Goal: Find contact information: Find contact information

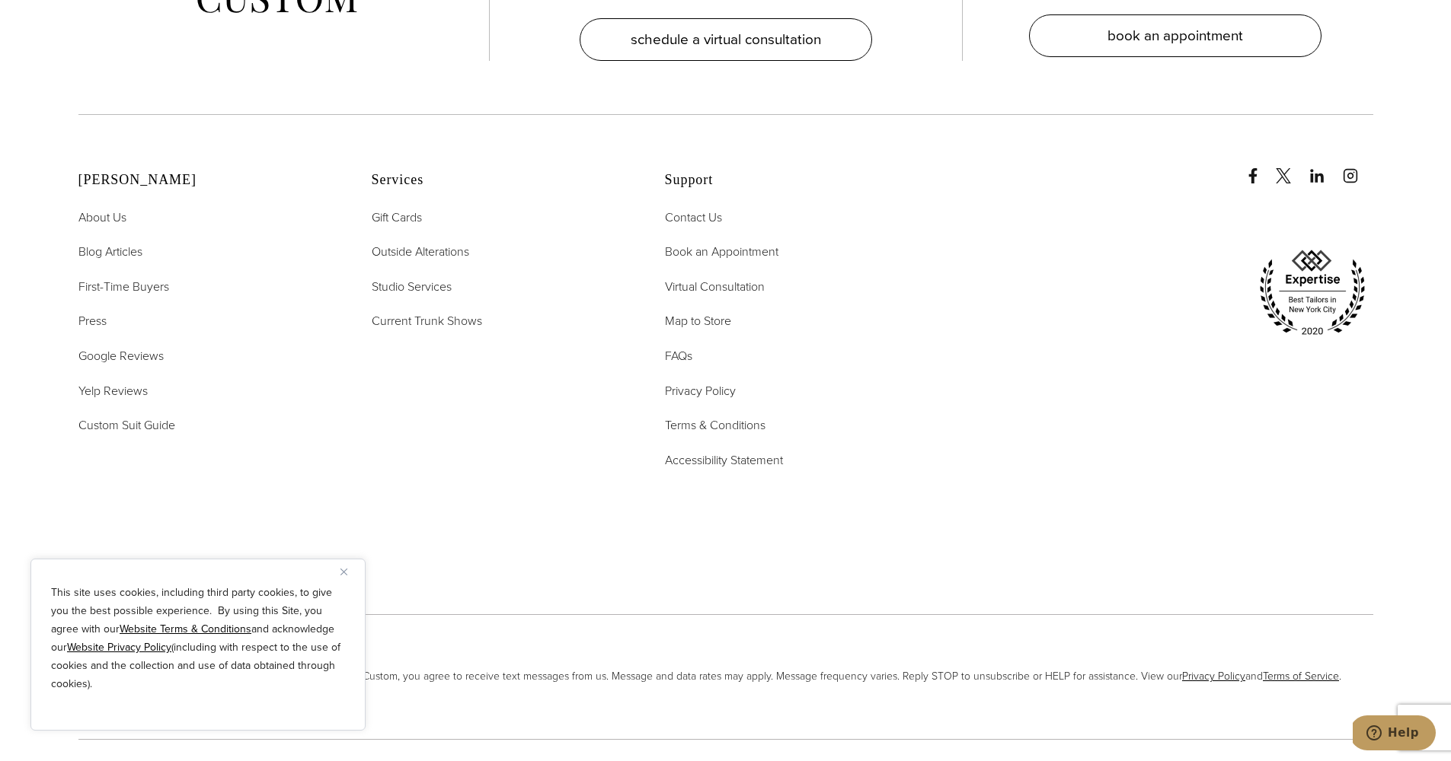
scroll to position [8022, 0]
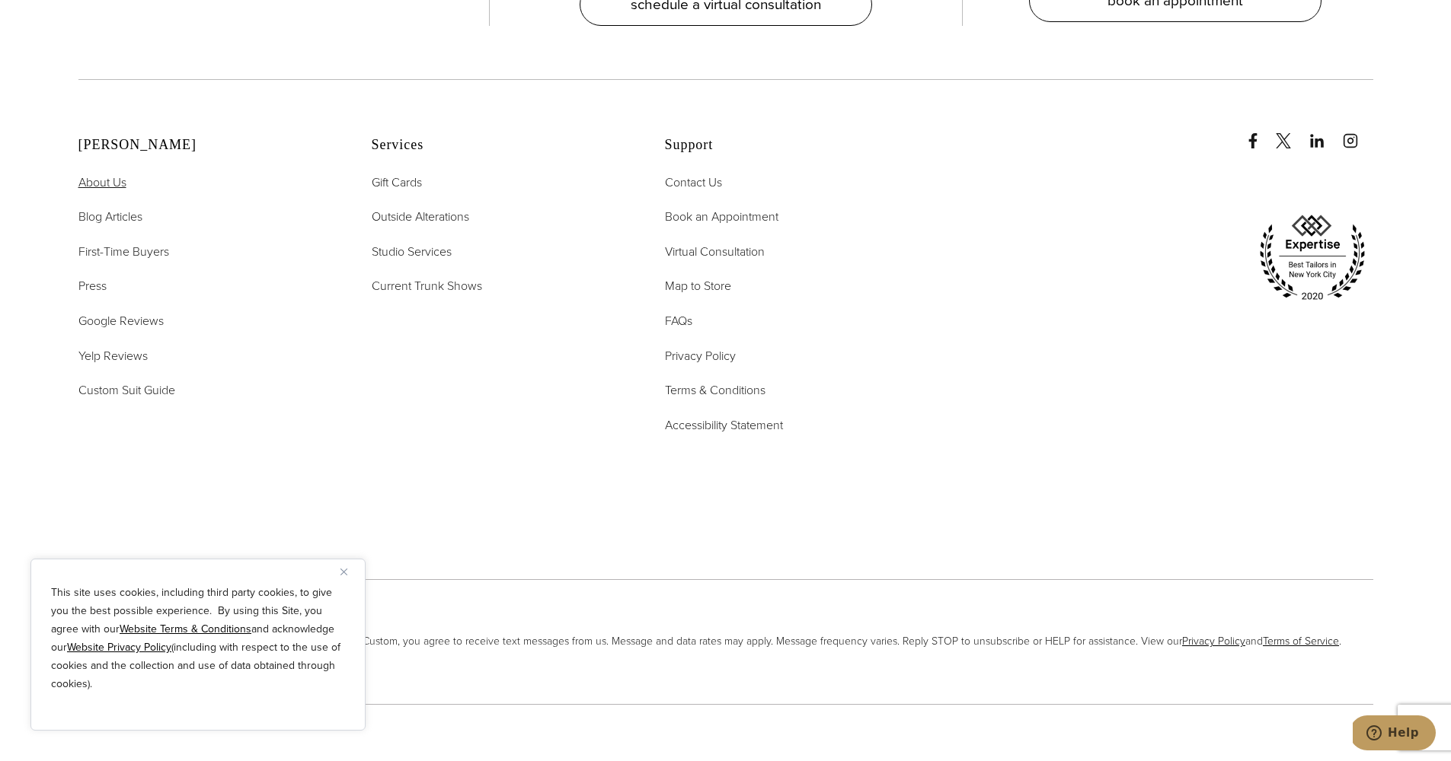
click at [103, 174] on span "About Us" at bounding box center [102, 183] width 48 height 18
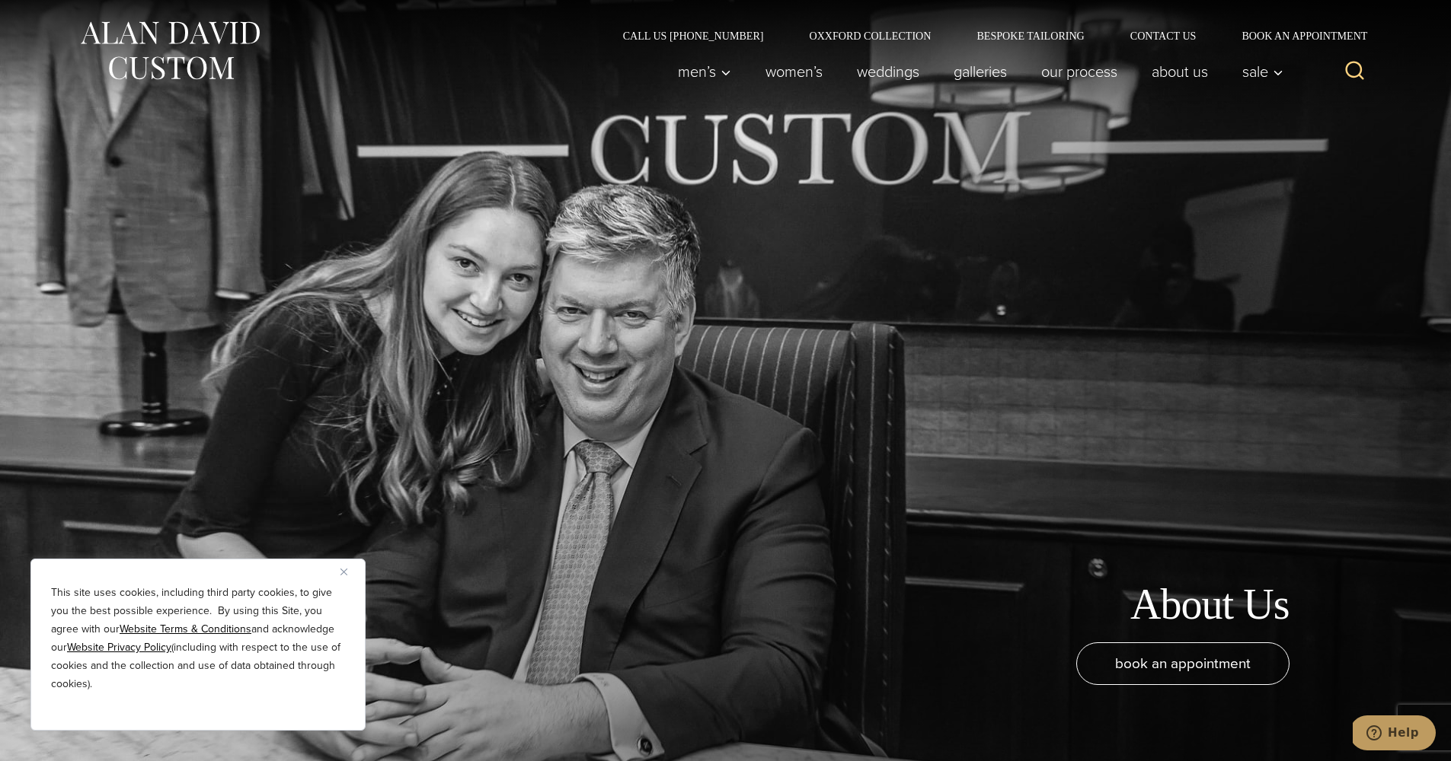
click at [342, 573] on img "Close" at bounding box center [343, 572] width 7 height 7
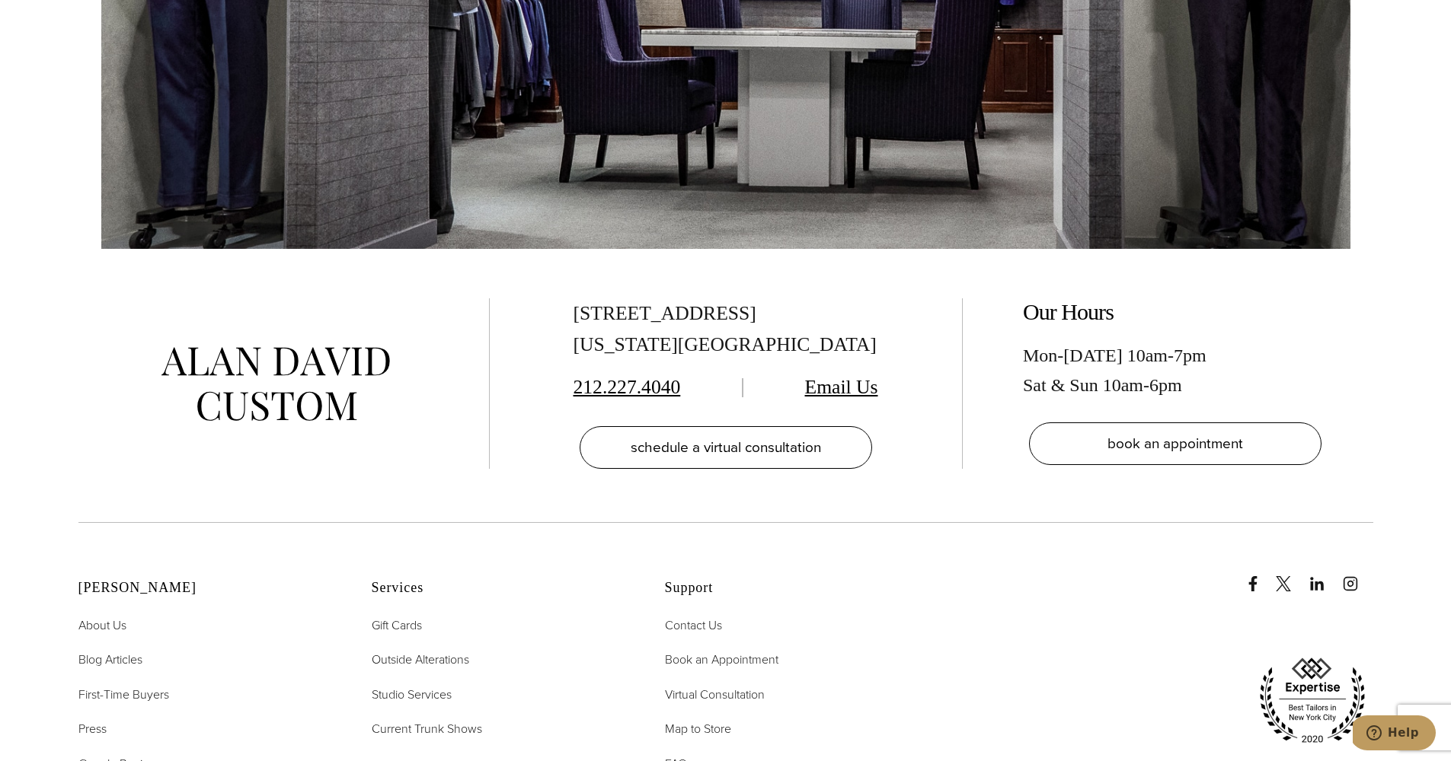
scroll to position [6823, 0]
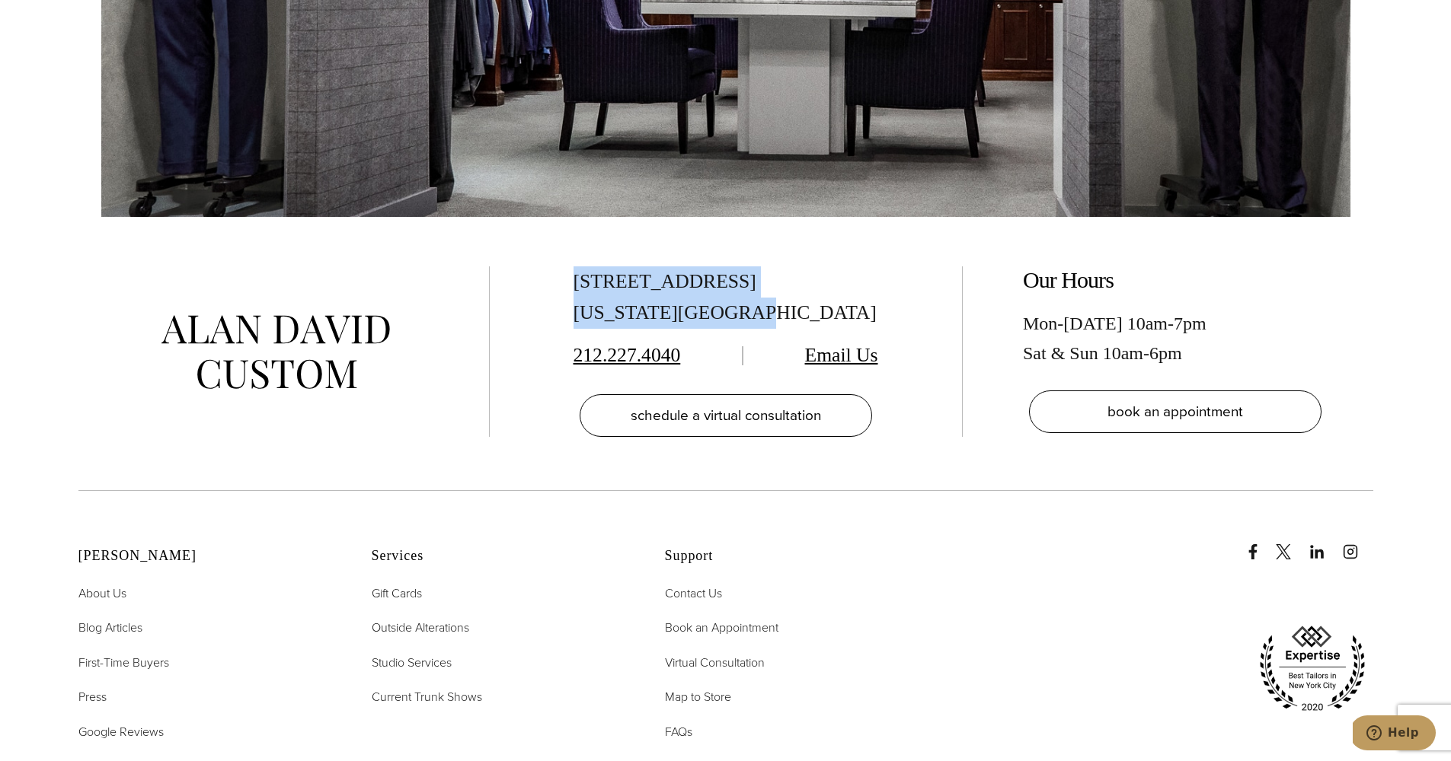
drag, startPoint x: 571, startPoint y: 232, endPoint x: 752, endPoint y: 263, distance: 183.1
click at [752, 267] on div "515 Madison Ave, Suite 301 New York, NY 10022 212.227.4040 Email Us schedule a …" at bounding box center [725, 352] width 411 height 171
copy div "515 Madison Ave, Suite 301 New York, NY 10022"
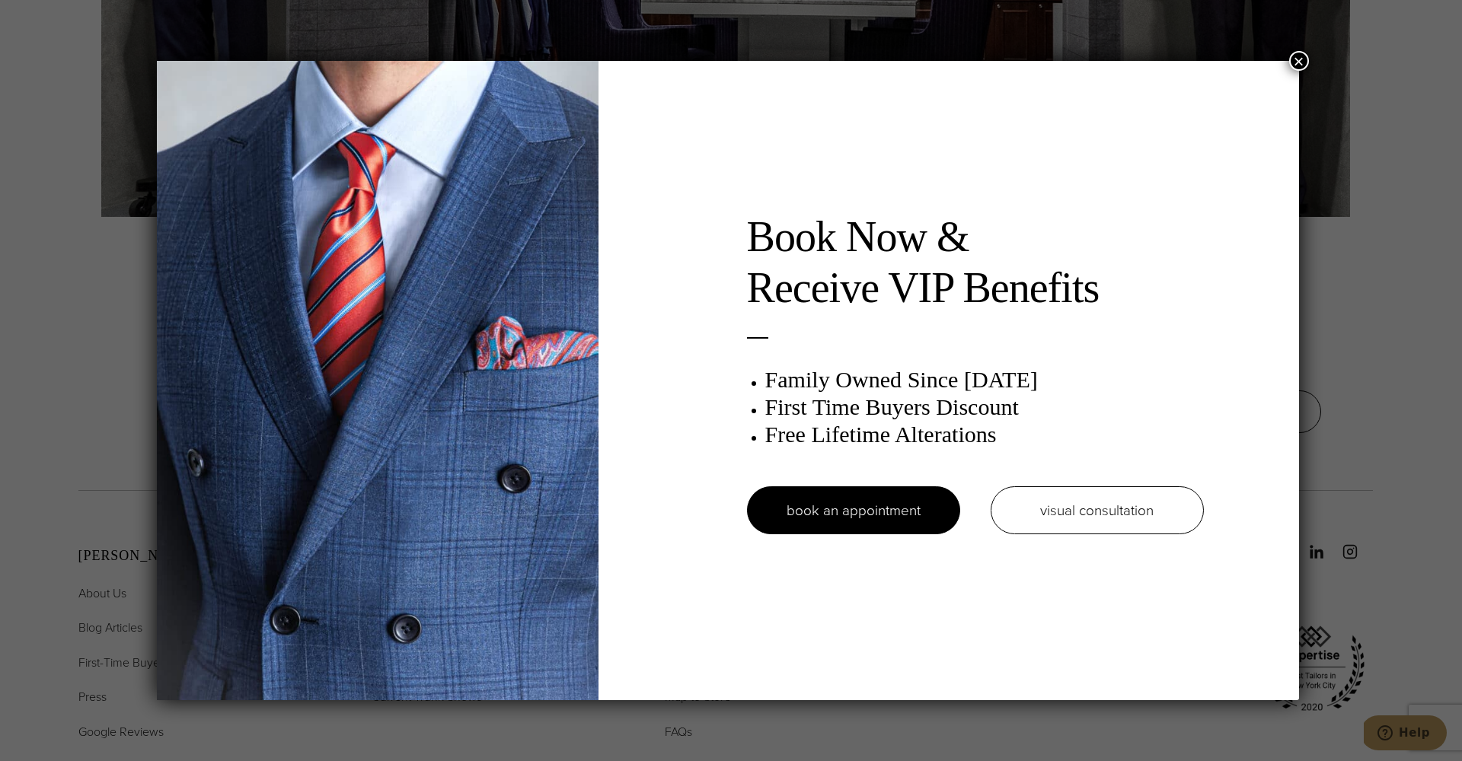
click at [1298, 58] on button "×" at bounding box center [1299, 61] width 20 height 20
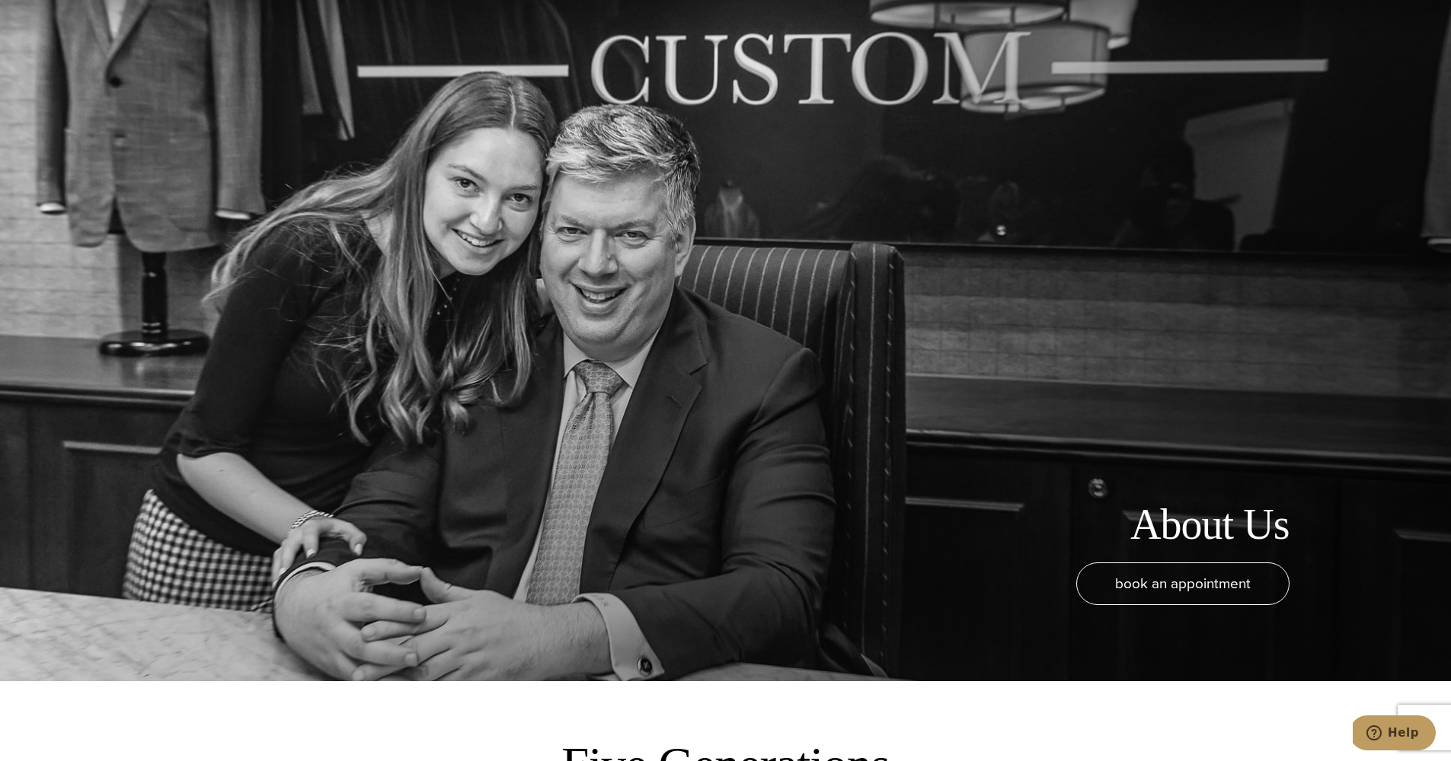
scroll to position [0, 0]
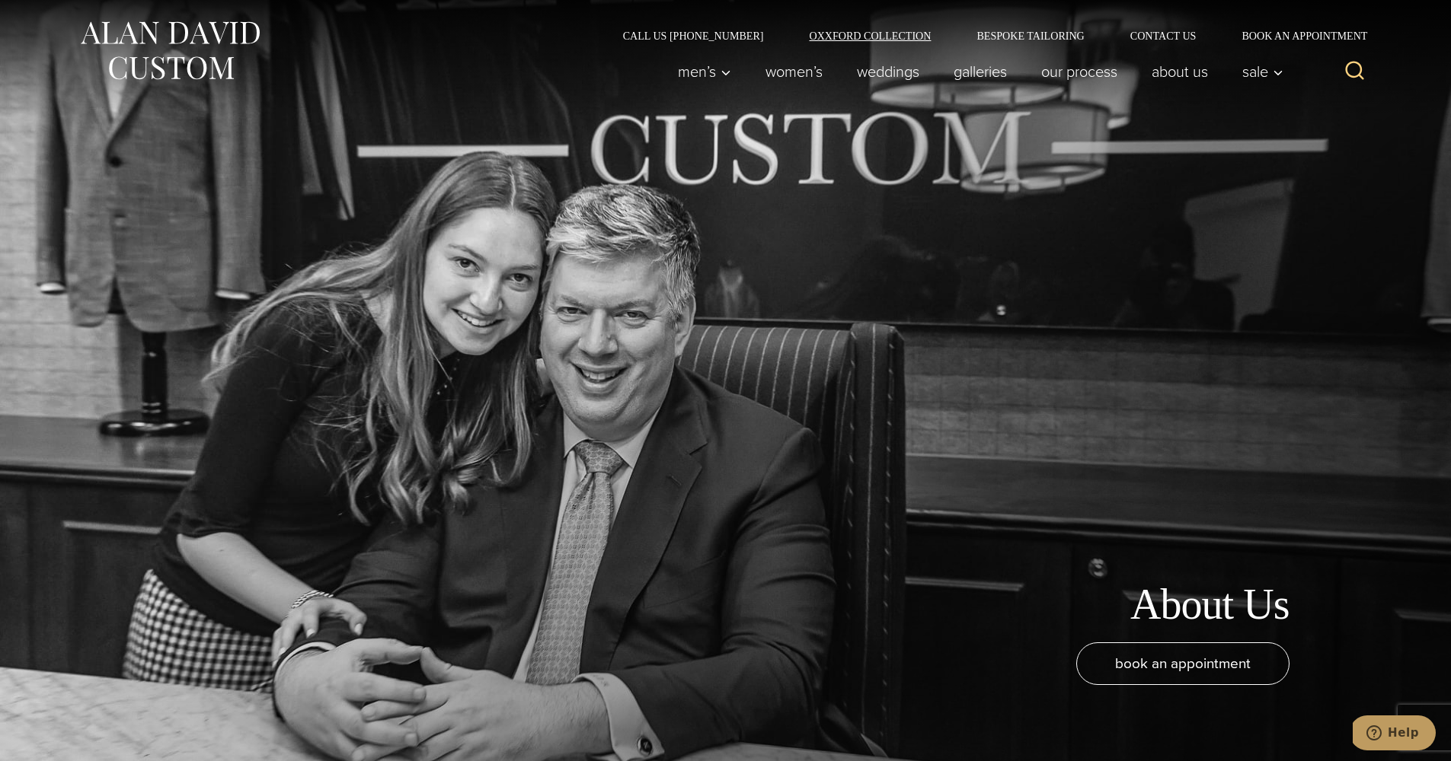
click at [896, 37] on link "Oxxford Collection" at bounding box center [870, 35] width 168 height 11
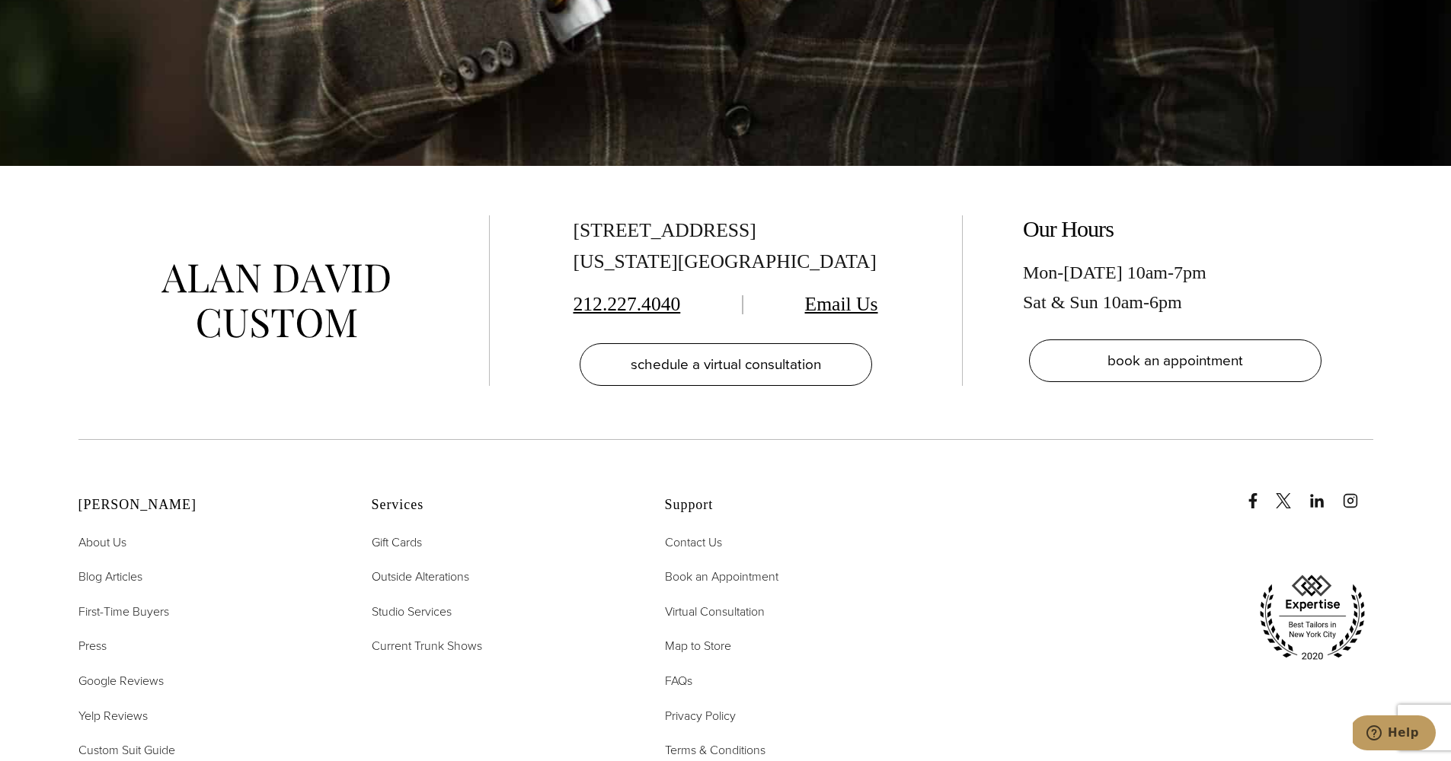
scroll to position [5673, 0]
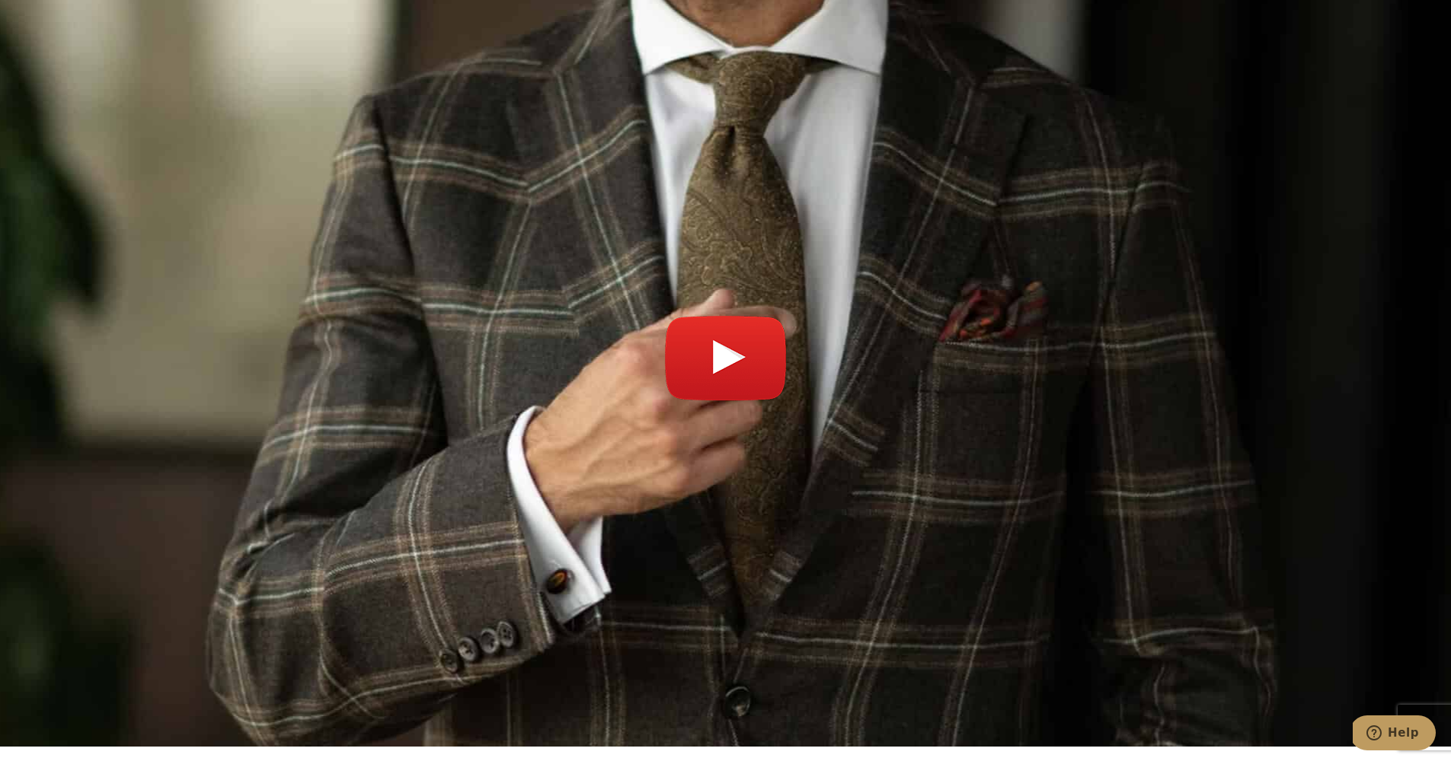
click at [723, 262] on link "Play video" at bounding box center [725, 366] width 1451 height 723
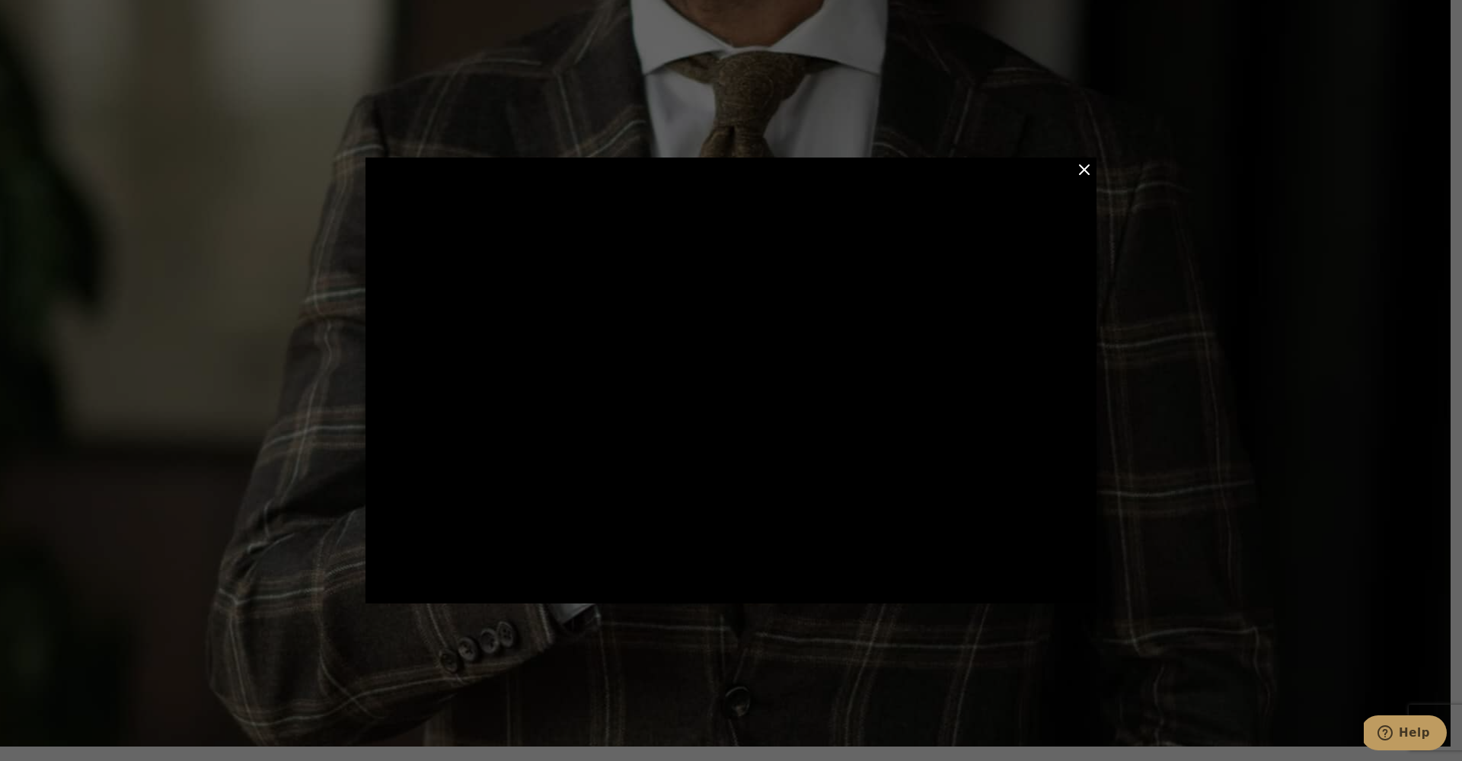
click at [1090, 173] on button "Close Modal" at bounding box center [1084, 170] width 18 height 18
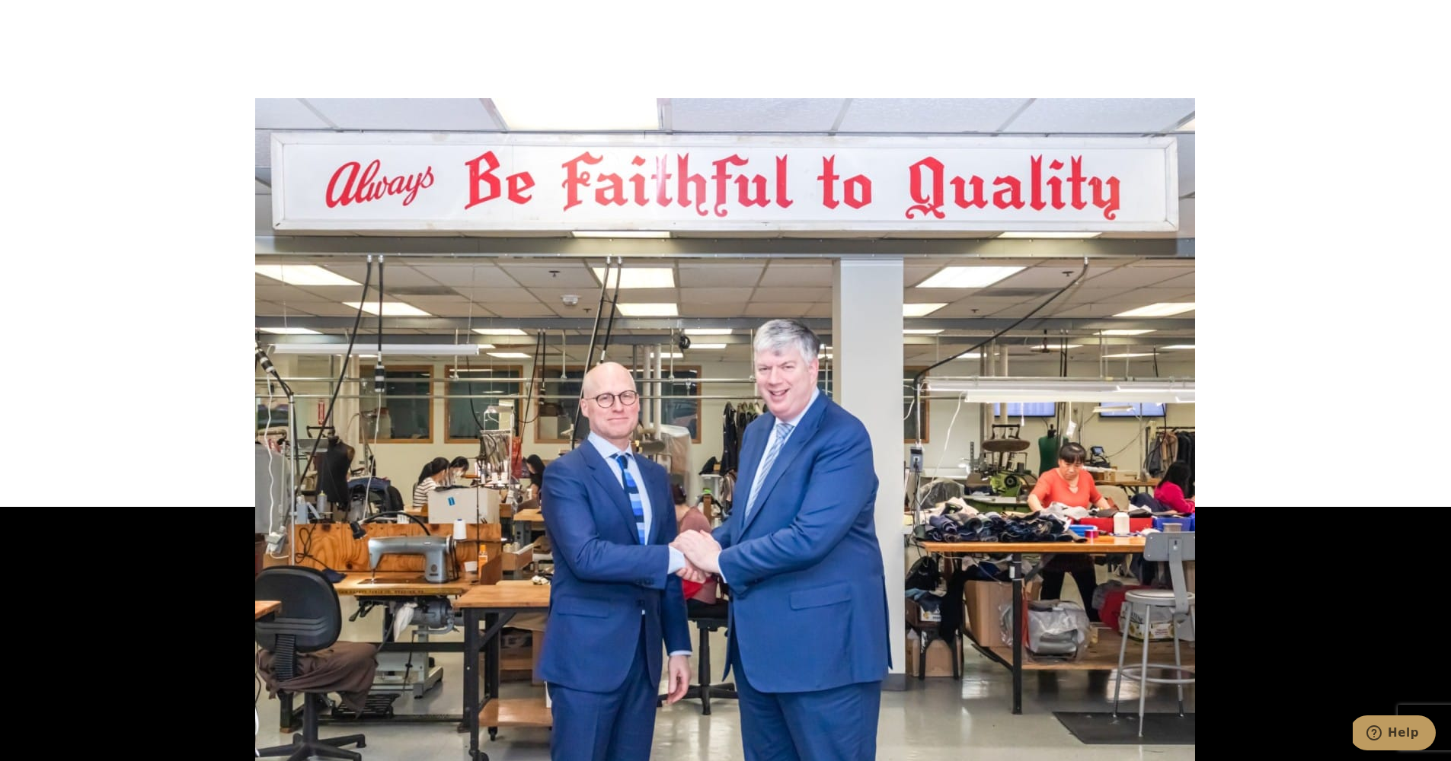
scroll to position [4034, 0]
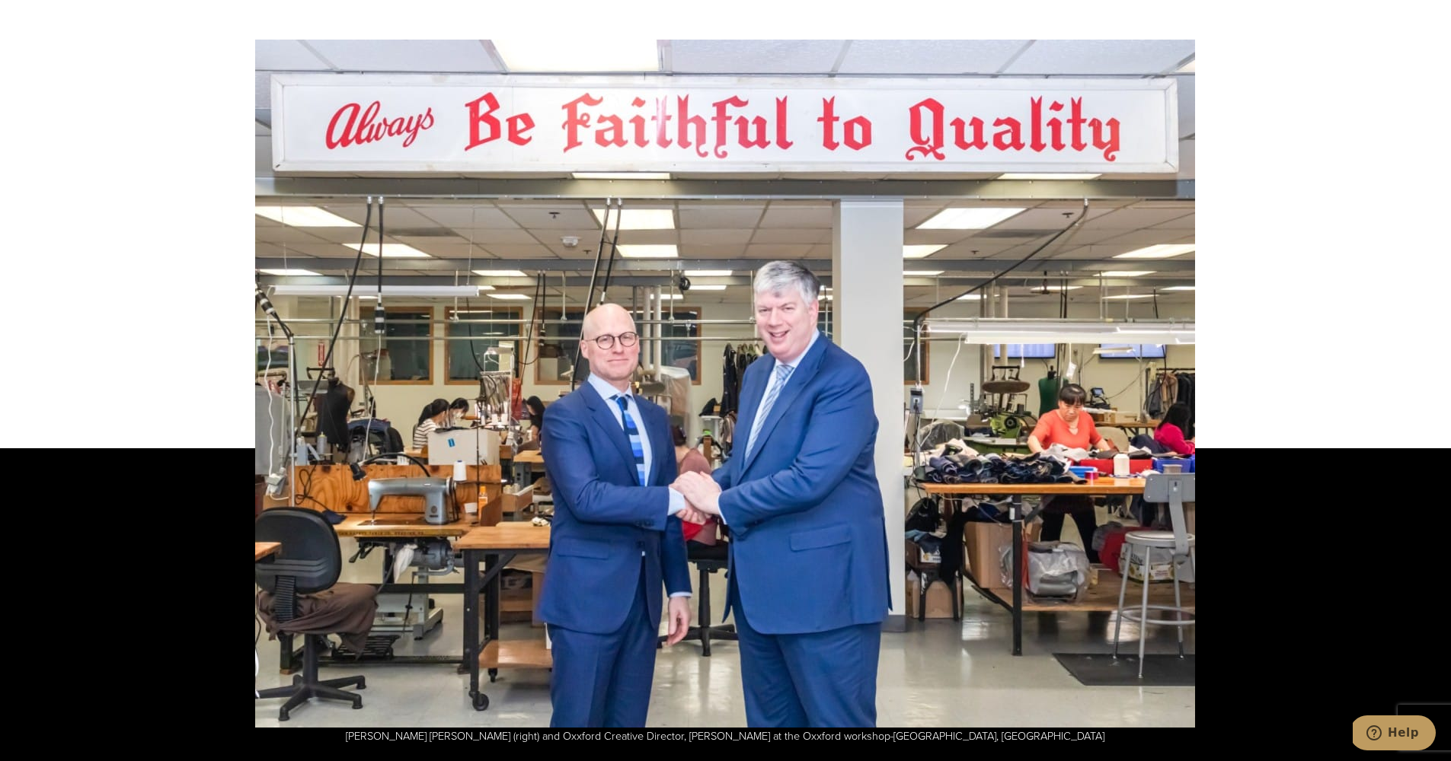
click at [1011, 365] on img at bounding box center [725, 384] width 940 height 688
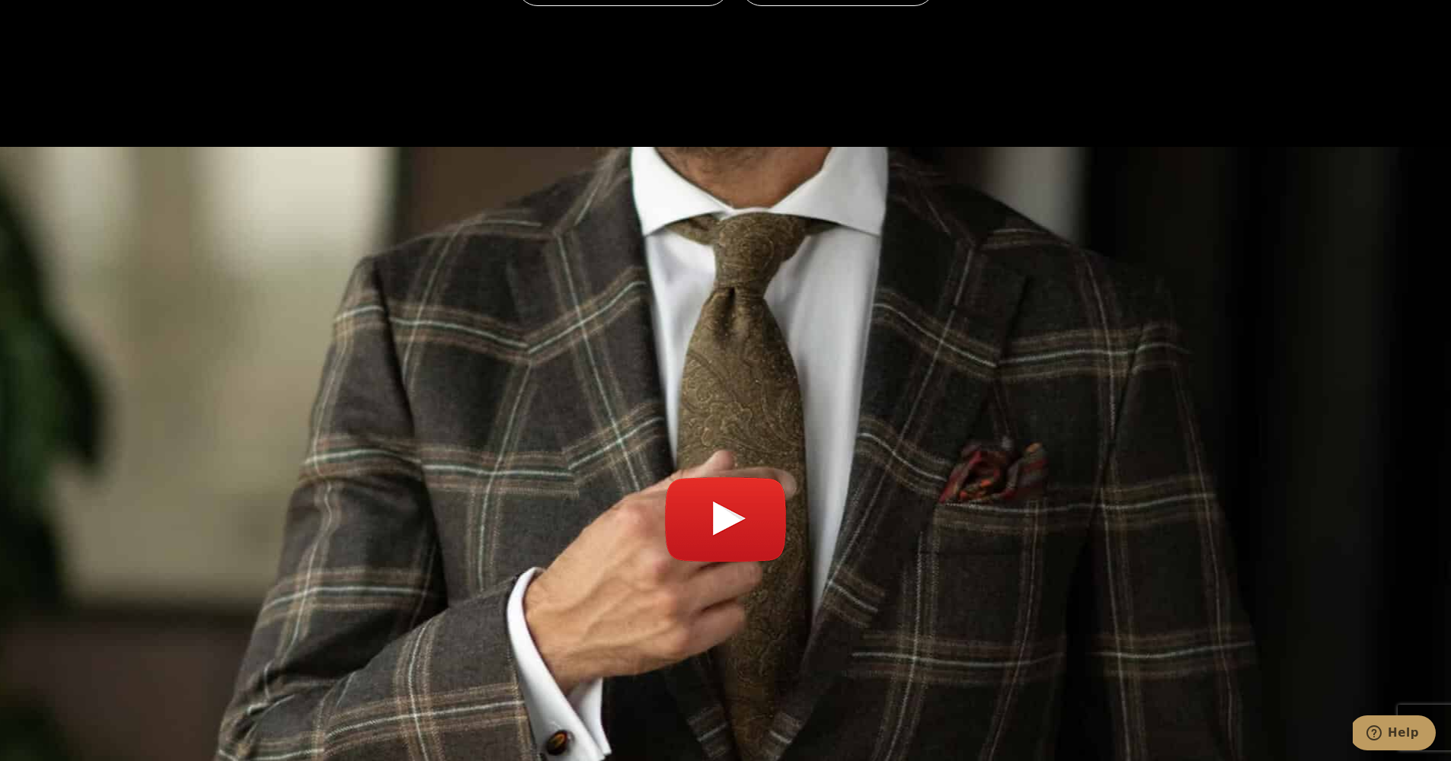
scroll to position [5497, 0]
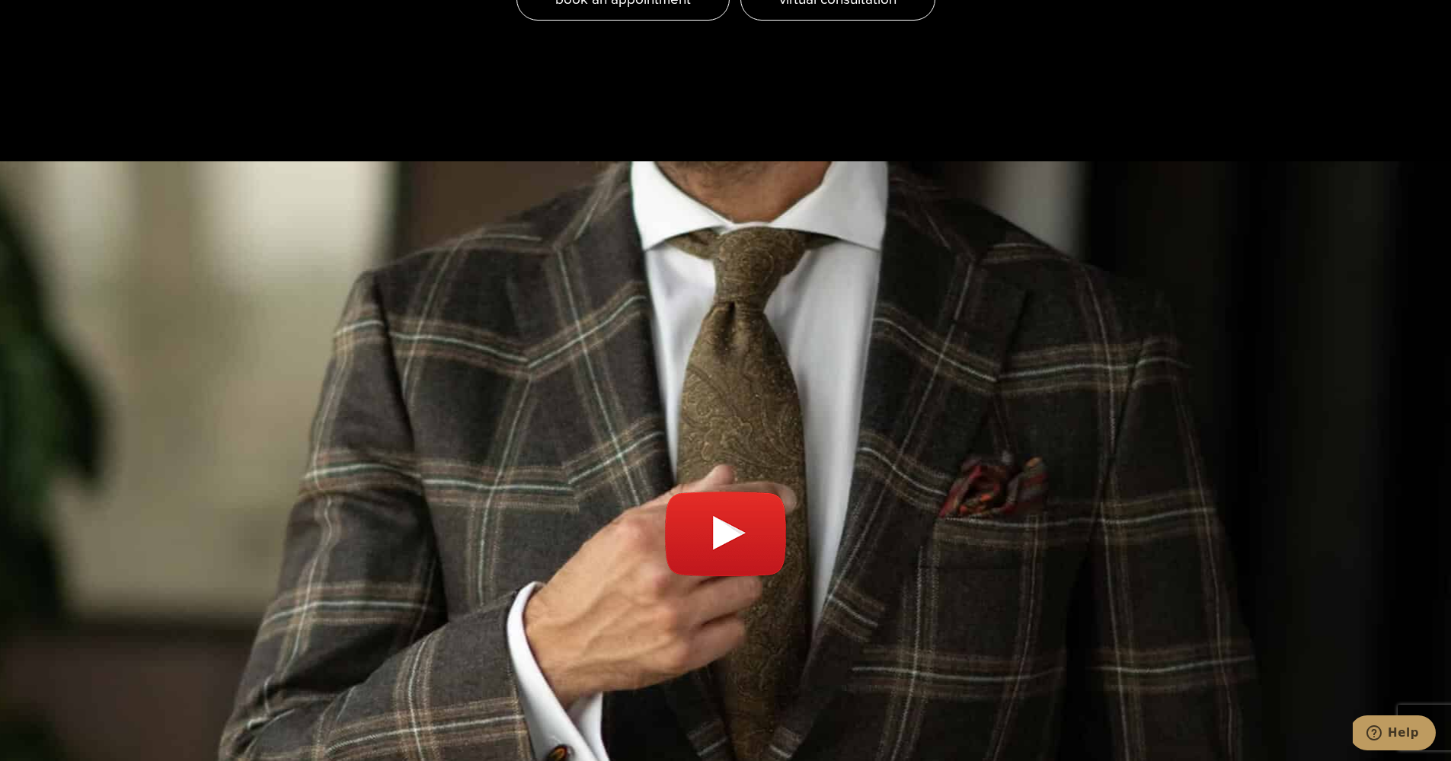
click at [860, 384] on link "Play video" at bounding box center [725, 541] width 1451 height 723
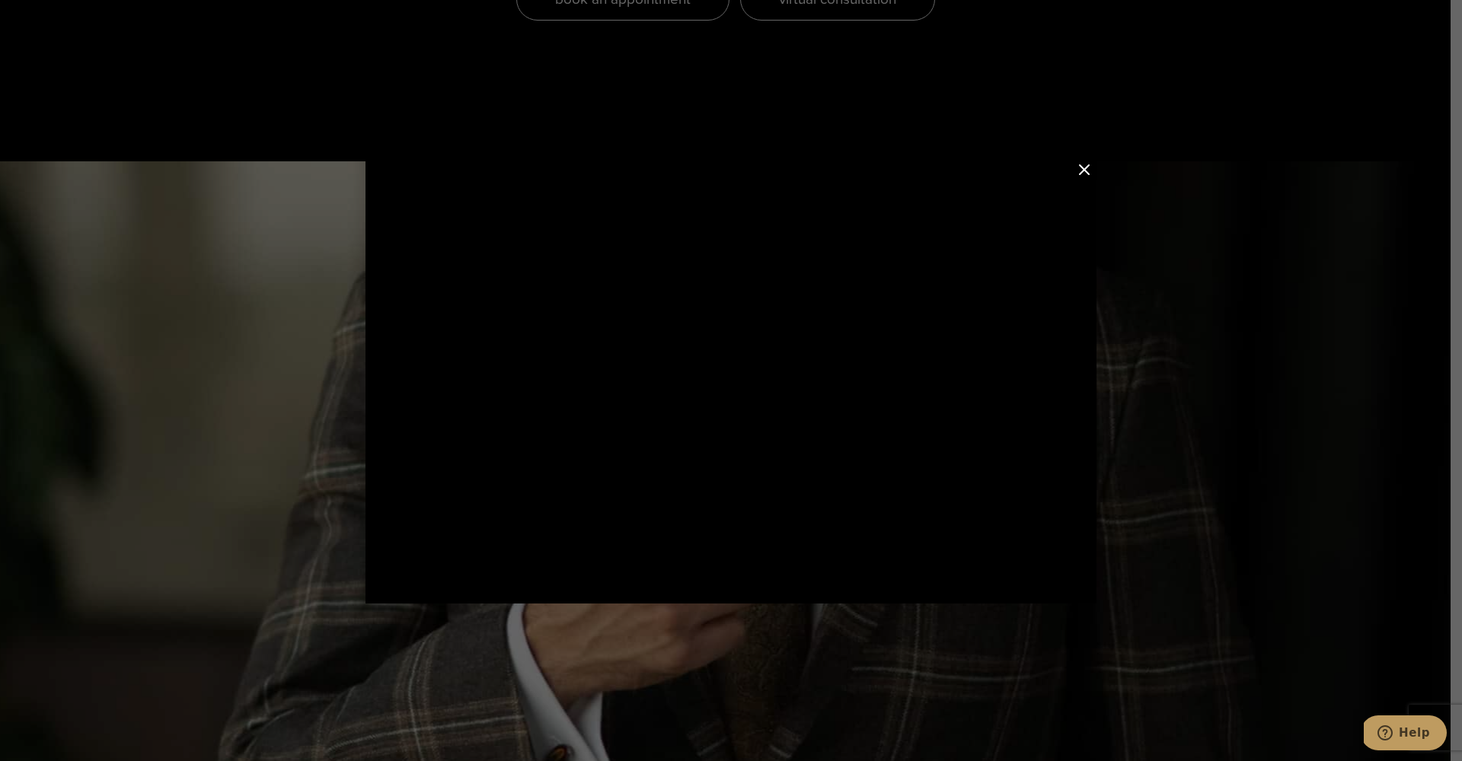
click at [1087, 174] on button "Close Modal" at bounding box center [1084, 170] width 18 height 18
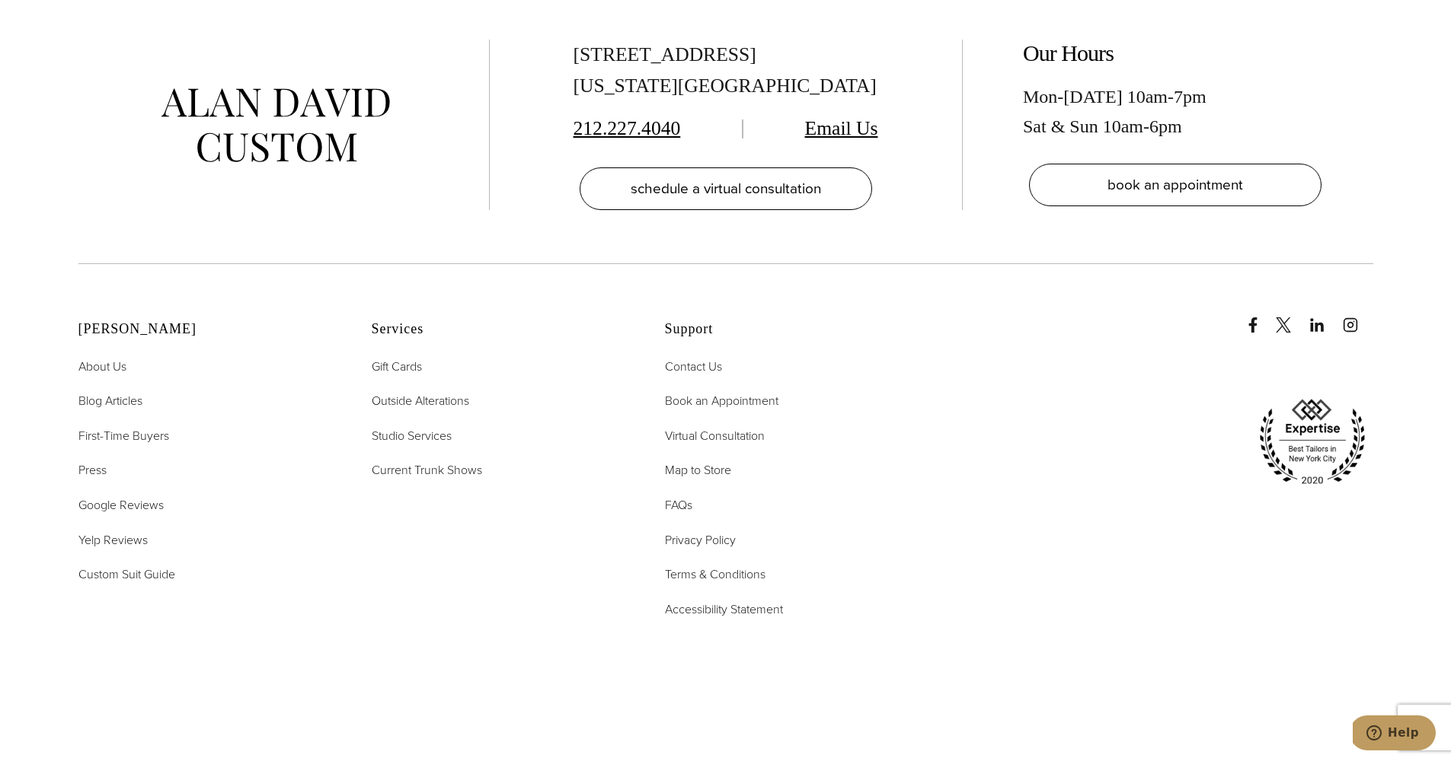
scroll to position [6467, 0]
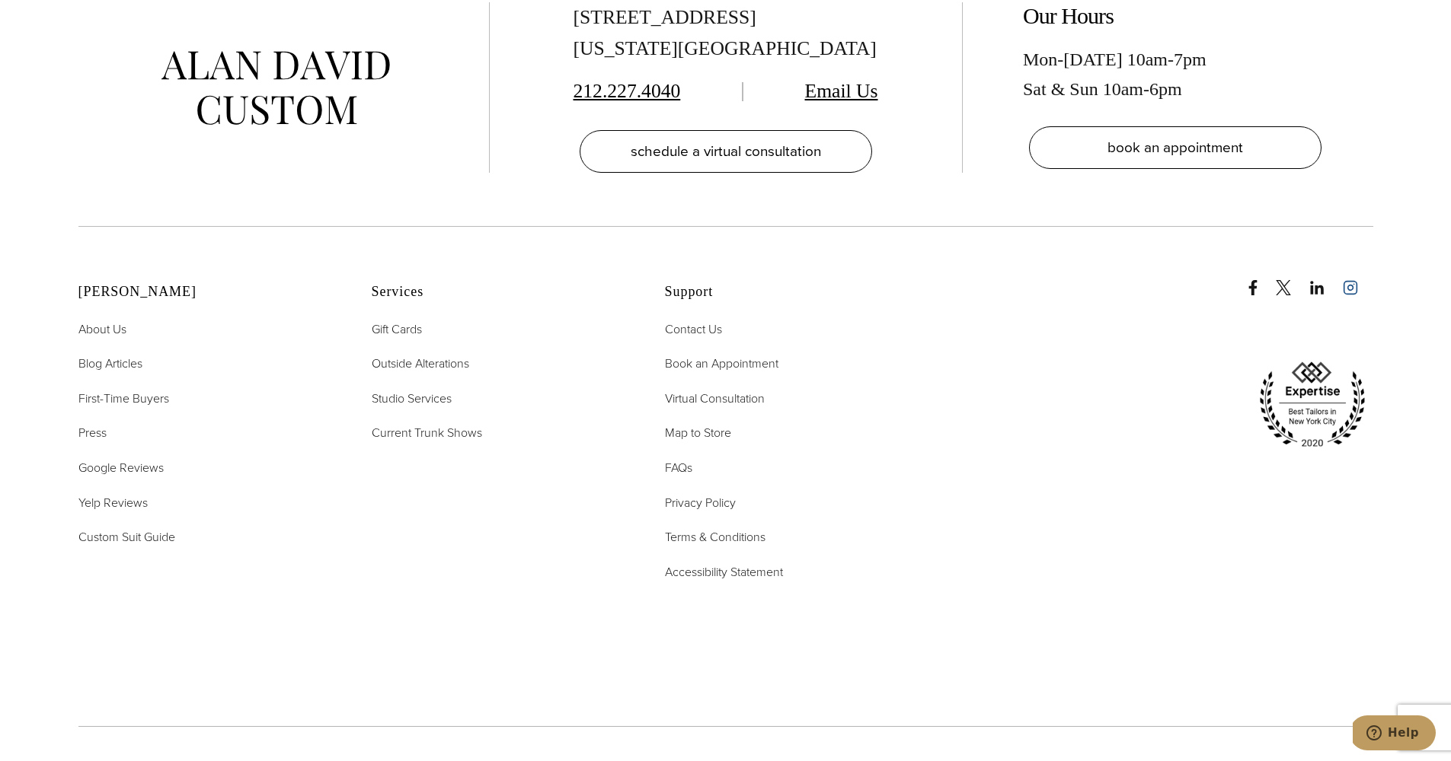
click at [1352, 280] on icon "instagram" at bounding box center [1349, 287] width 15 height 15
